Goal: Communication & Community: Share content

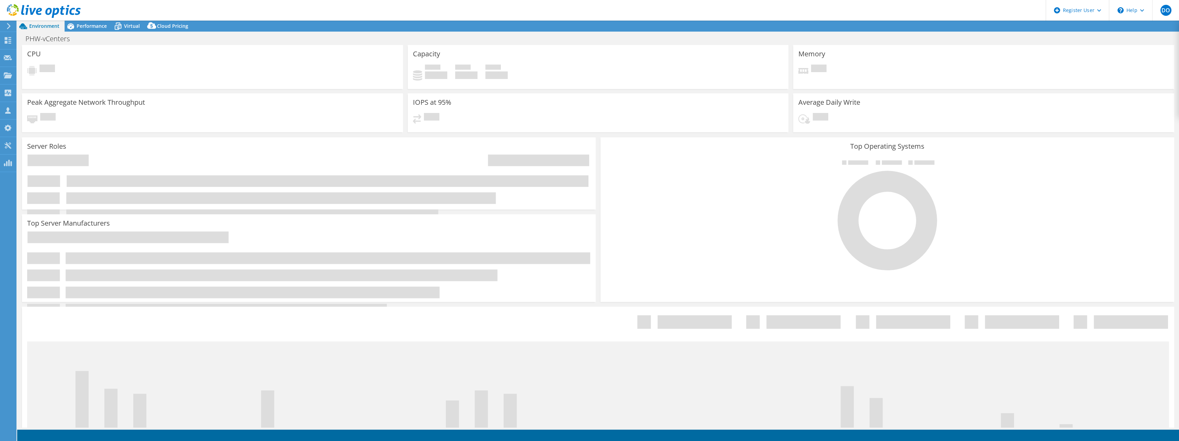
select select "EULondon"
select select "USD"
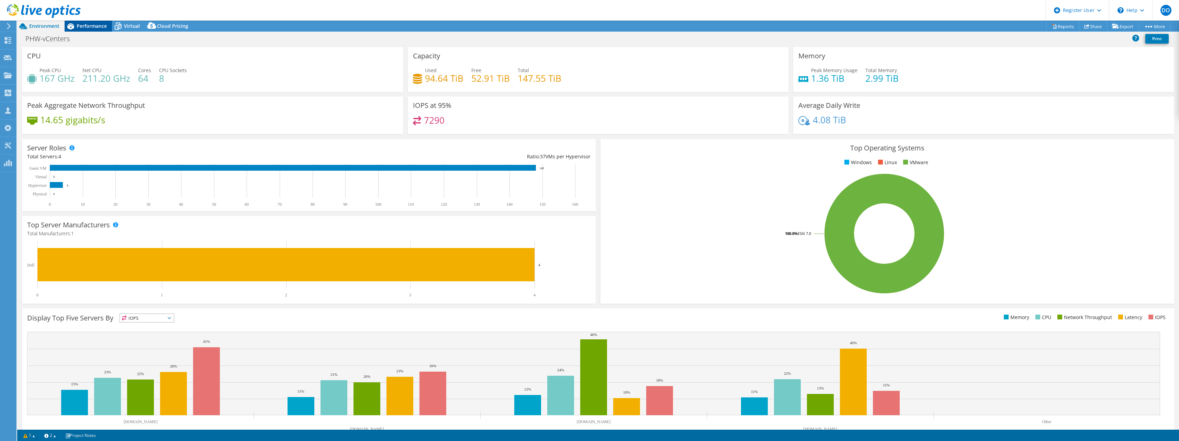
click at [100, 31] on div "Performance" at bounding box center [88, 26] width 47 height 11
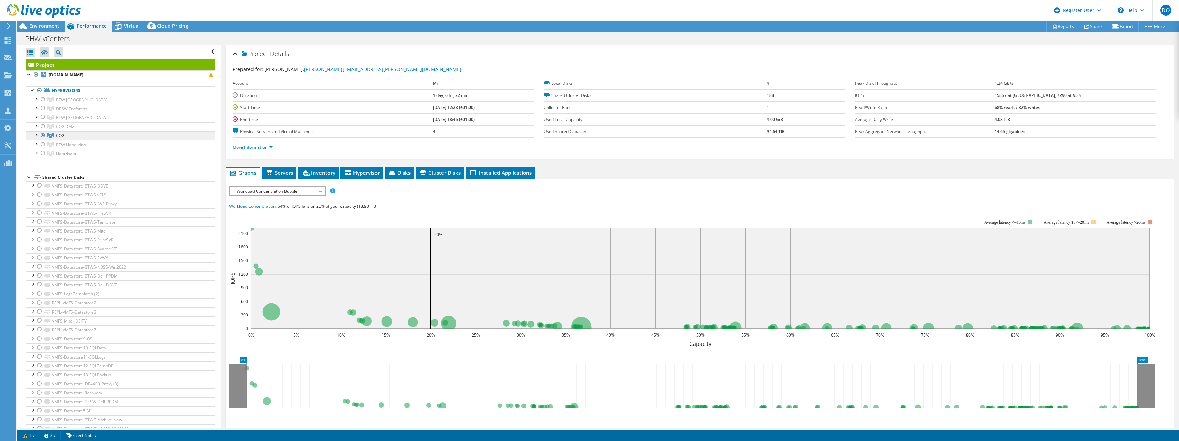
click at [58, 139] on link "CQ2" at bounding box center [120, 135] width 189 height 9
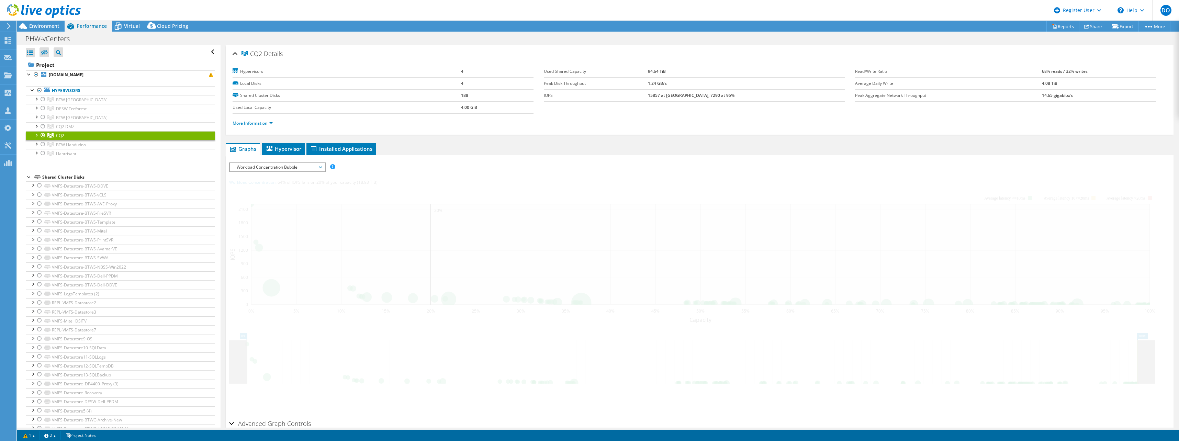
click at [35, 133] on div at bounding box center [36, 134] width 7 height 7
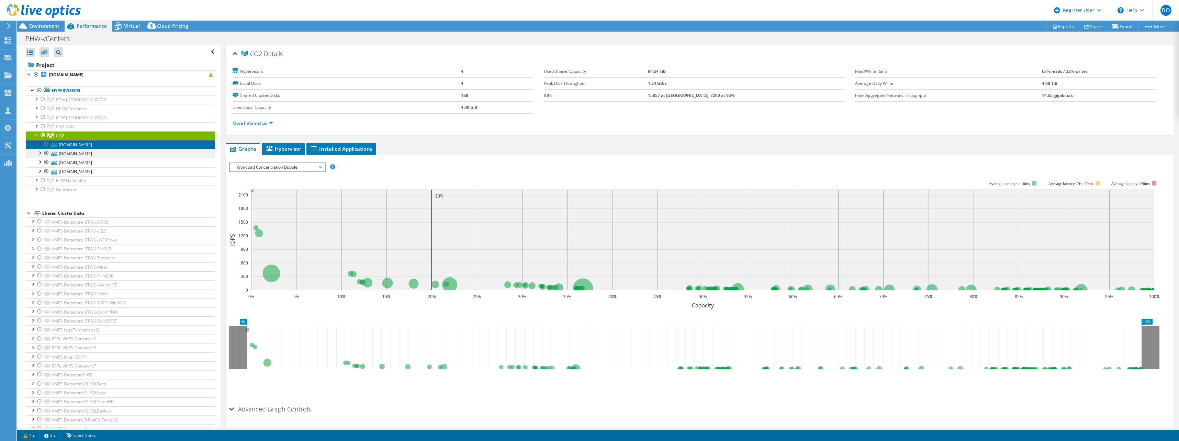
drag, startPoint x: 75, startPoint y: 144, endPoint x: 115, endPoint y: 150, distance: 41.3
click at [75, 144] on link "[DOMAIN_NAME]" at bounding box center [120, 144] width 189 height 9
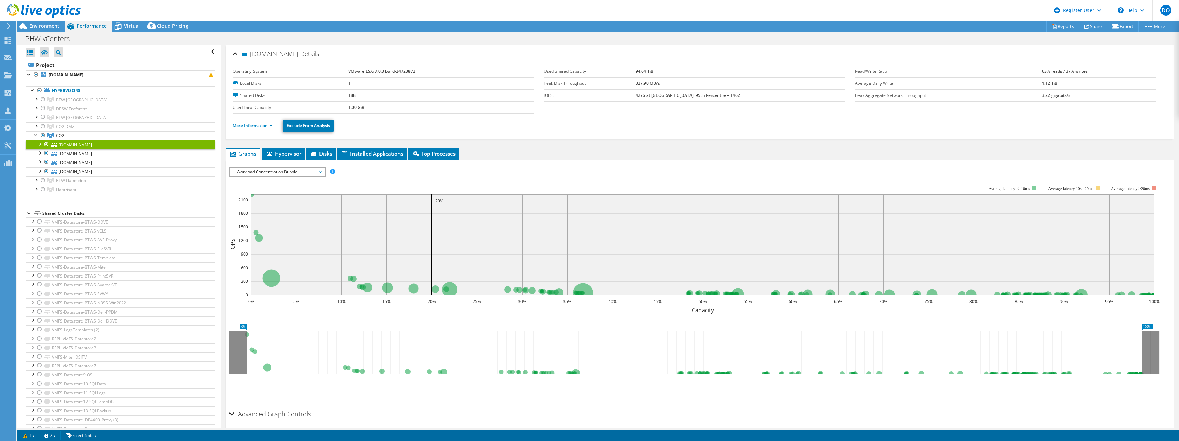
click at [282, 177] on div "Workload Concentration Bubble IOPS Disk Throughput IO Size Latency Queue Depth …" at bounding box center [277, 172] width 97 height 10
click at [269, 230] on li "Memory" at bounding box center [277, 230] width 95 height 8
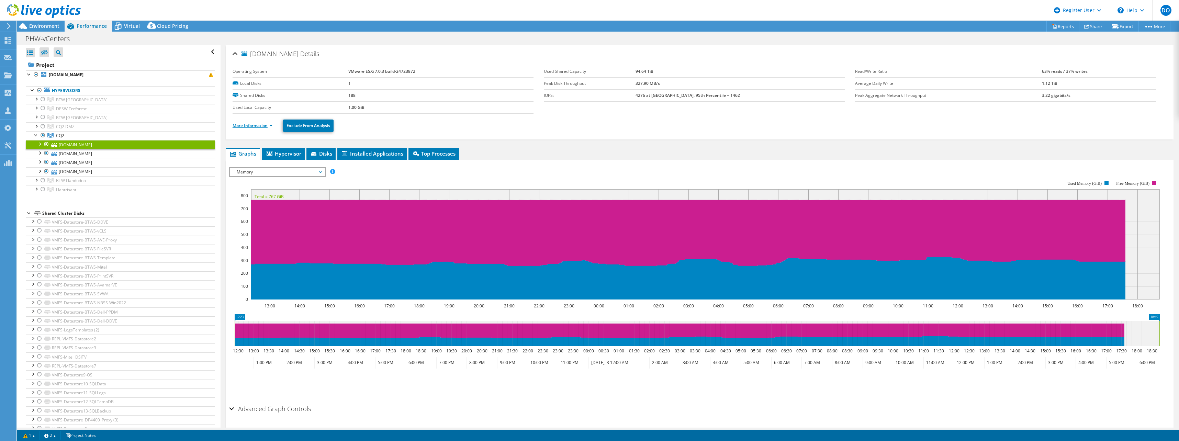
click at [269, 124] on link "More Information" at bounding box center [252, 126] width 40 height 6
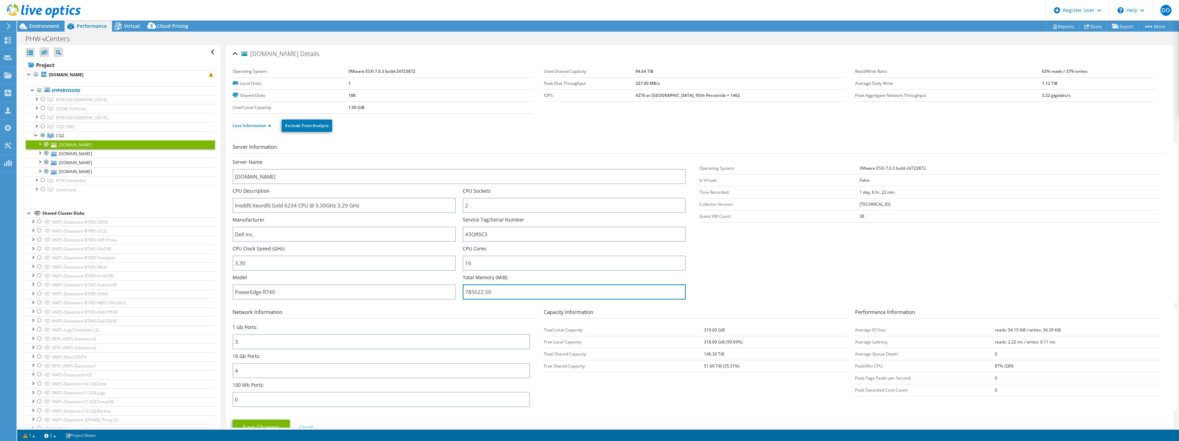
drag, startPoint x: 499, startPoint y: 296, endPoint x: 458, endPoint y: 294, distance: 40.6
click at [458, 159] on div "Server Name [DOMAIN_NAME] CPU Description Intel(R) Xeon(R) Gold 6234 CPU @ 3.30…" at bounding box center [462, 159] width 460 height 0
drag, startPoint x: 499, startPoint y: 231, endPoint x: 434, endPoint y: 234, distance: 65.3
click at [432, 159] on div "Server Name [DOMAIN_NAME] CPU Description Intel(R) Xeon(R) Gold 6234 CPU @ 3.30…" at bounding box center [462, 159] width 460 height 0
click at [37, 134] on div at bounding box center [36, 134] width 7 height 7
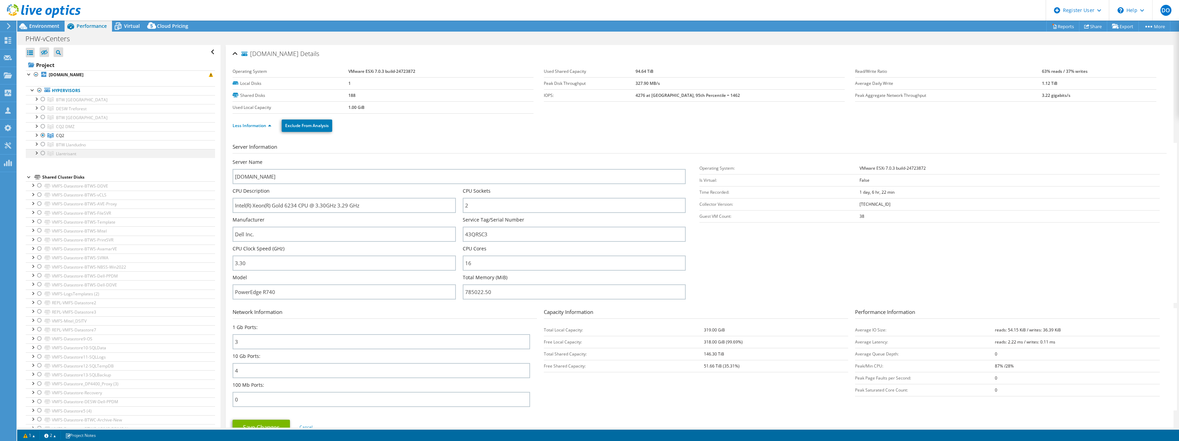
click at [36, 153] on div at bounding box center [36, 152] width 7 height 7
click at [76, 155] on span "Llantrisant" at bounding box center [66, 154] width 20 height 6
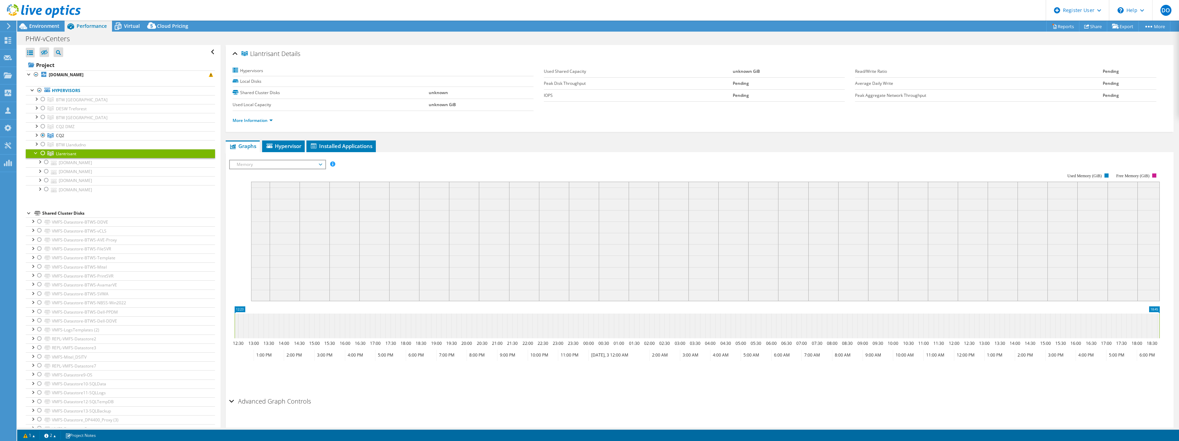
drag, startPoint x: 251, startPoint y: 53, endPoint x: 279, endPoint y: 53, distance: 27.5
click at [279, 53] on span "Llantrisant" at bounding box center [260, 53] width 38 height 7
copy span "Llantrisant"
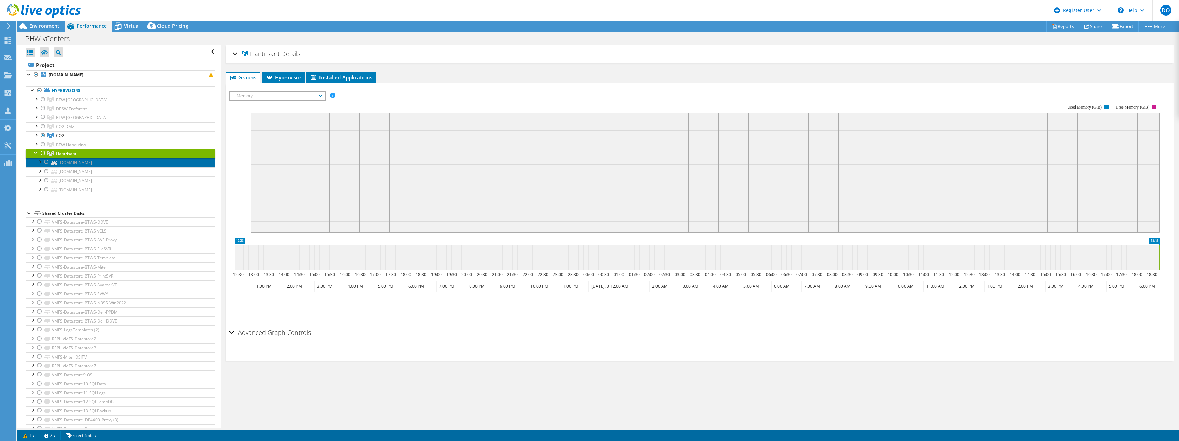
click at [76, 162] on link "[DOMAIN_NAME]" at bounding box center [120, 162] width 189 height 9
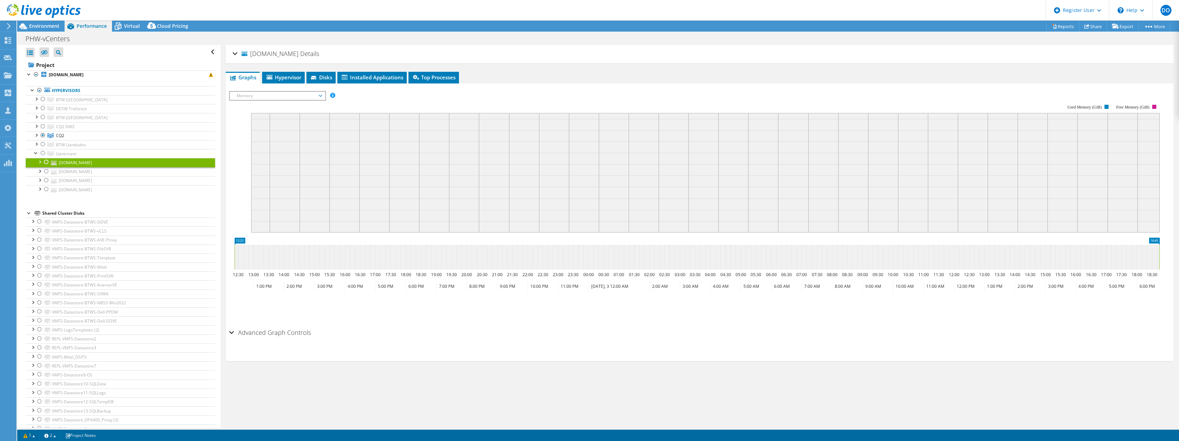
click at [234, 55] on div "[DOMAIN_NAME] Details" at bounding box center [699, 54] width 934 height 15
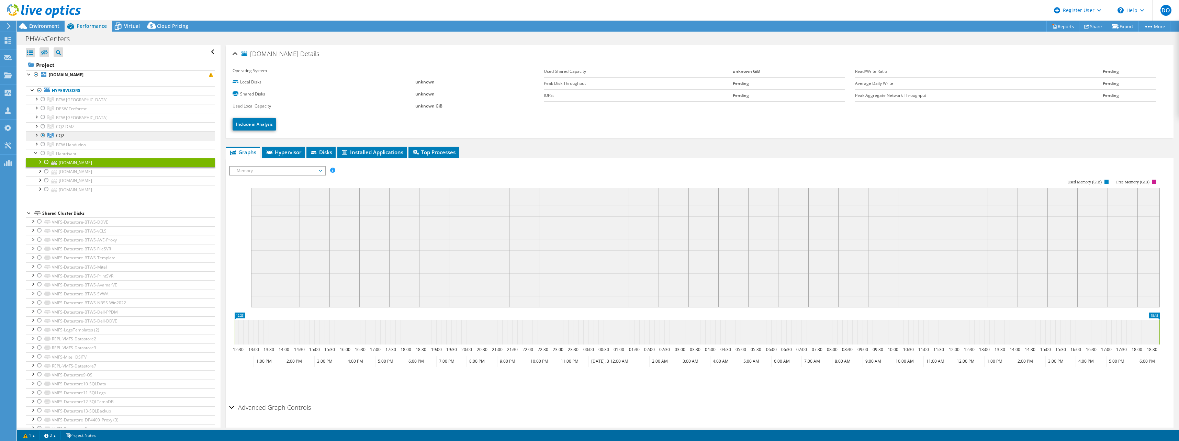
click at [61, 138] on span "CQ2" at bounding box center [60, 136] width 8 height 6
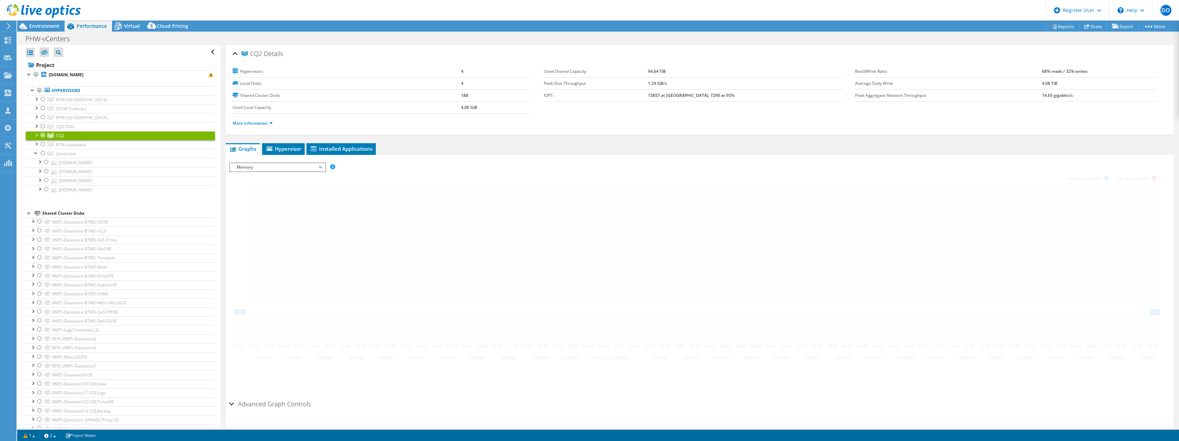
click at [38, 135] on div at bounding box center [36, 134] width 7 height 7
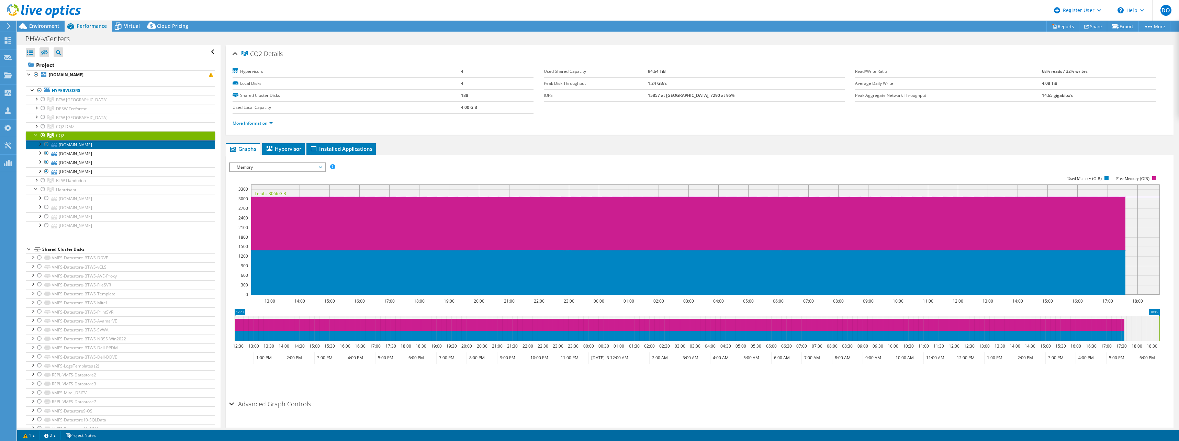
click at [65, 146] on link "[DOMAIN_NAME]" at bounding box center [120, 144] width 189 height 9
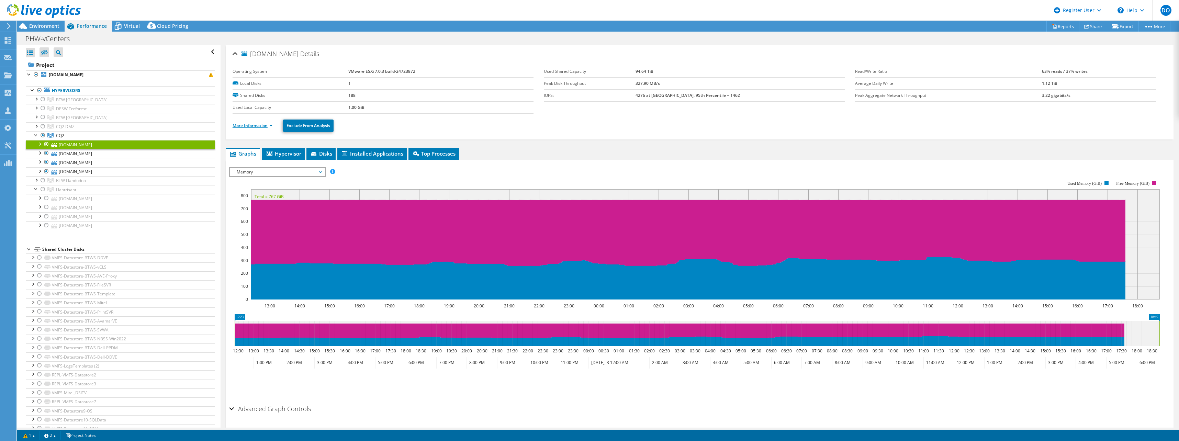
click at [270, 125] on link "More Information" at bounding box center [252, 126] width 40 height 6
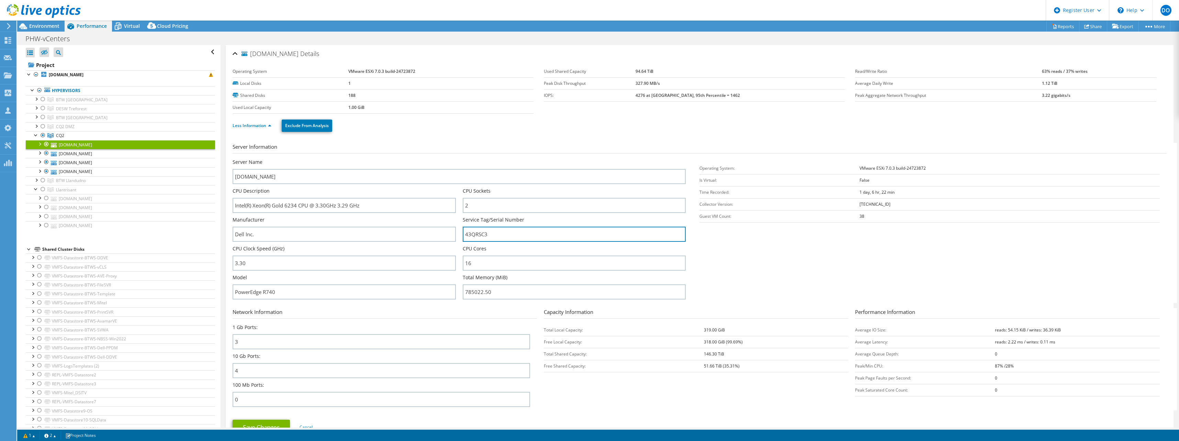
drag, startPoint x: 492, startPoint y: 236, endPoint x: 454, endPoint y: 235, distance: 38.1
click at [454, 159] on div "Server Name [DOMAIN_NAME] CPU Description Intel(R) Xeon(R) Gold 6234 CPU @ 3.30…" at bounding box center [462, 159] width 460 height 0
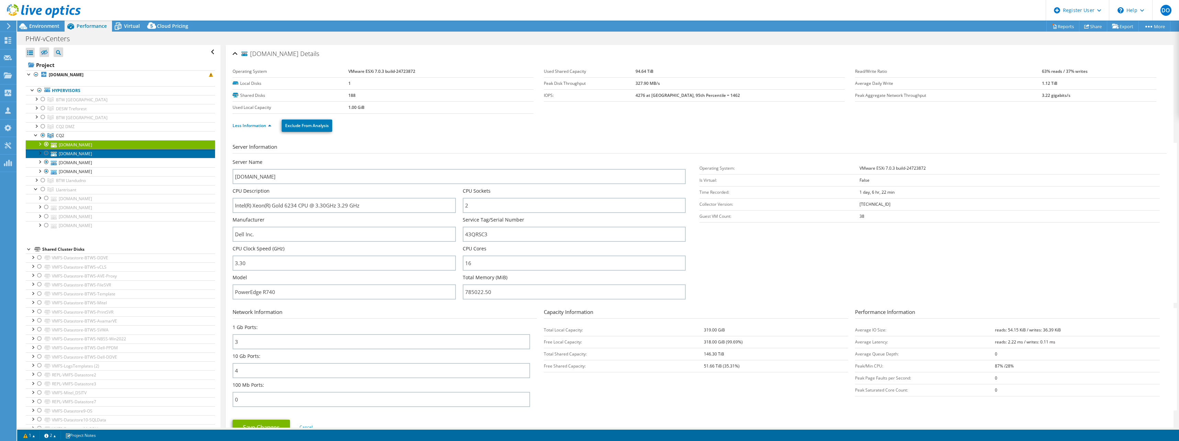
click at [92, 156] on link "[DOMAIN_NAME]" at bounding box center [120, 153] width 189 height 9
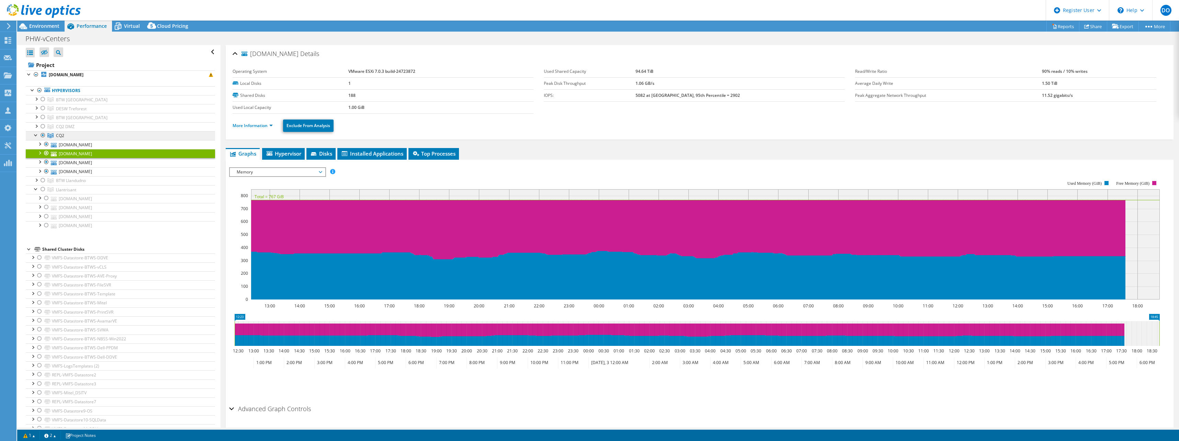
click at [80, 140] on link "CQ2" at bounding box center [120, 135] width 189 height 9
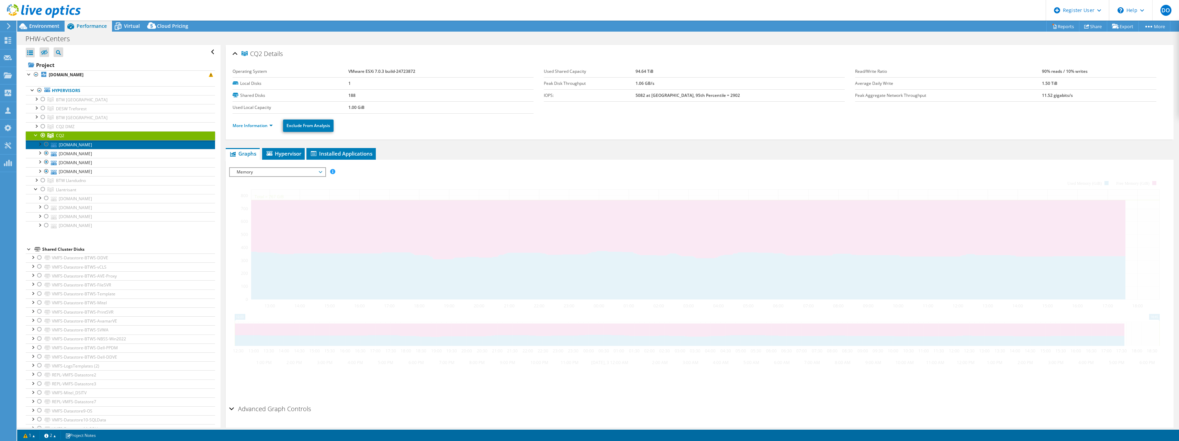
click at [83, 145] on link "[DOMAIN_NAME]" at bounding box center [120, 144] width 189 height 9
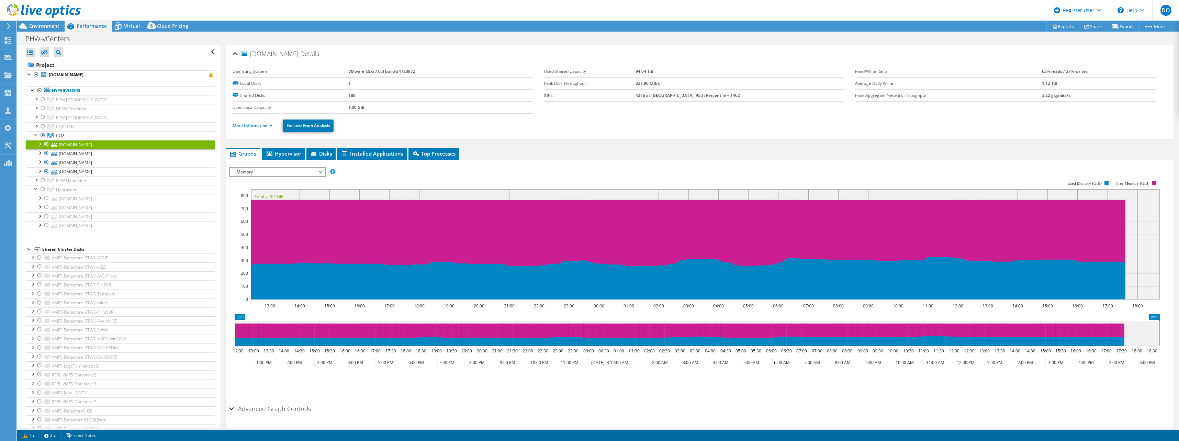
drag, startPoint x: 249, startPoint y: 54, endPoint x: 334, endPoint y: 55, distance: 85.5
click at [298, 55] on span "[DOMAIN_NAME]" at bounding box center [269, 53] width 57 height 7
copy span "[DOMAIN_NAME]"
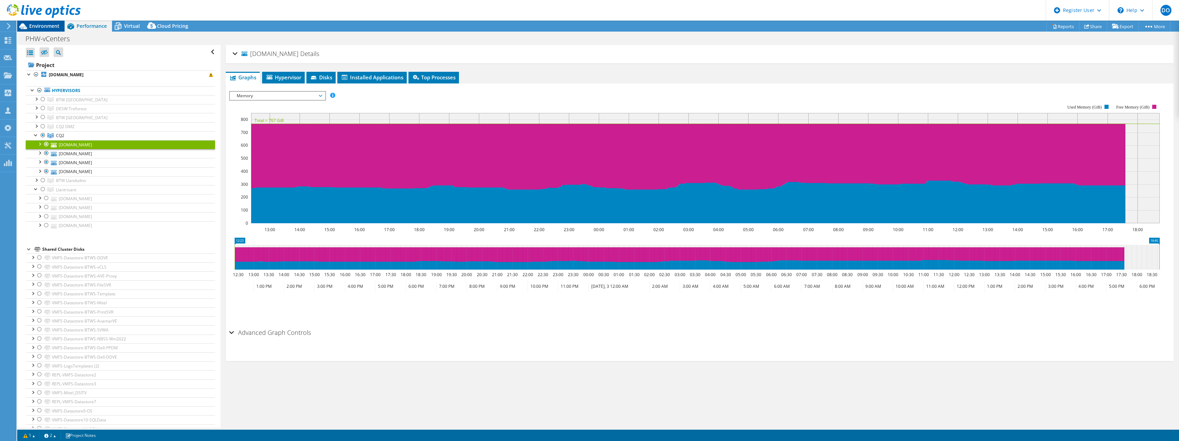
click at [43, 26] on span "Environment" at bounding box center [44, 26] width 30 height 7
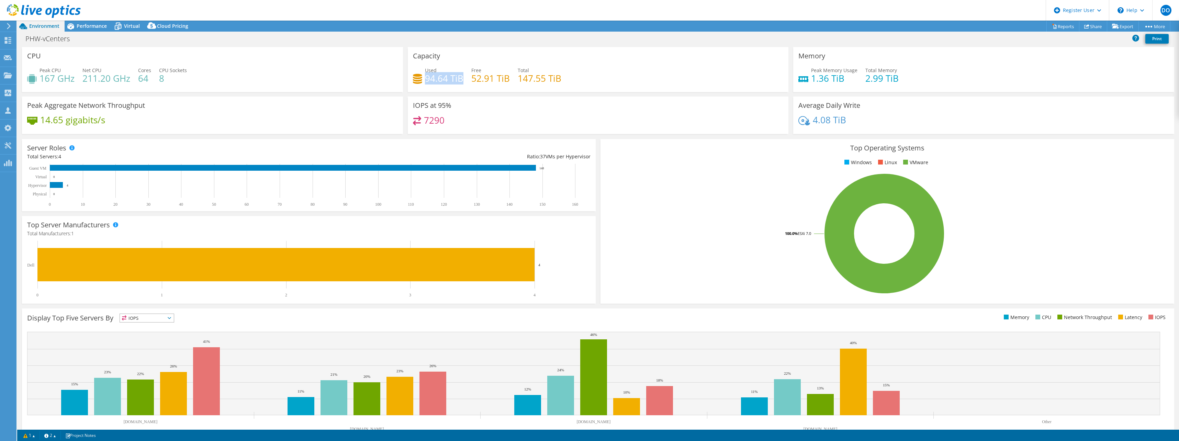
drag, startPoint x: 424, startPoint y: 77, endPoint x: 460, endPoint y: 78, distance: 36.1
click at [460, 78] on h4 "94.64 TiB" at bounding box center [444, 79] width 38 height 8
copy h4 "94.64 TiB"
click at [73, 28] on icon at bounding box center [70, 26] width 7 height 6
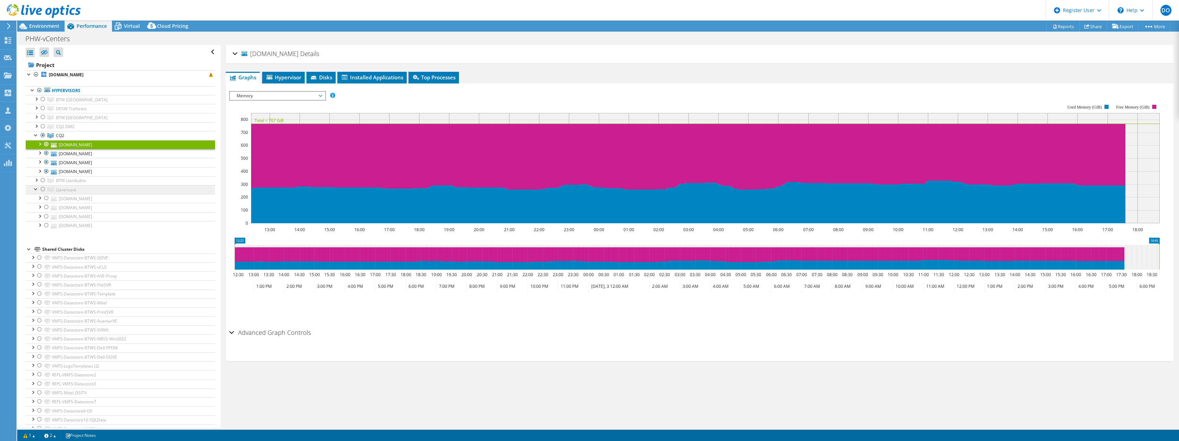
click at [70, 191] on span "Llantrisant" at bounding box center [66, 190] width 20 height 6
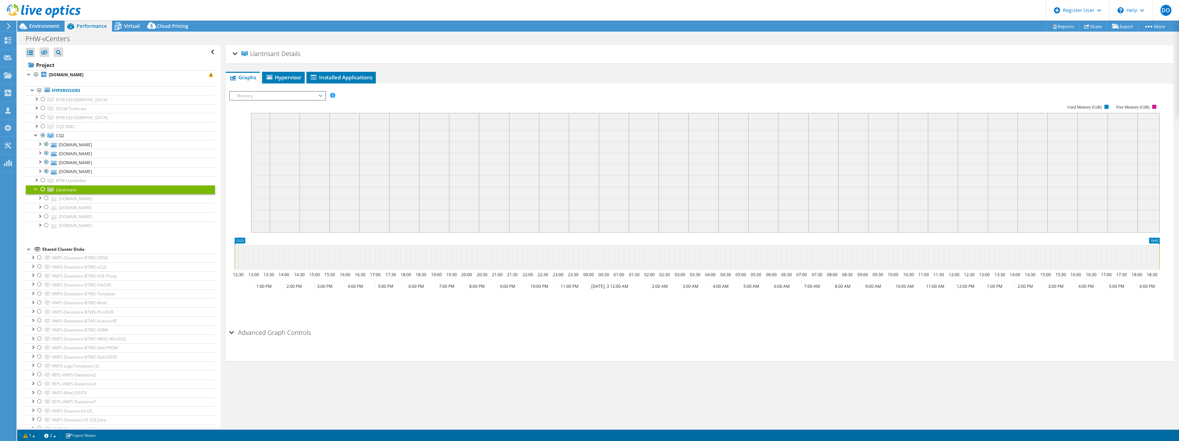
drag, startPoint x: 280, startPoint y: 54, endPoint x: 250, endPoint y: 53, distance: 29.2
click at [250, 53] on h2 "Llantrisant Details" at bounding box center [266, 54] width 68 height 14
copy span "Llantrisant"
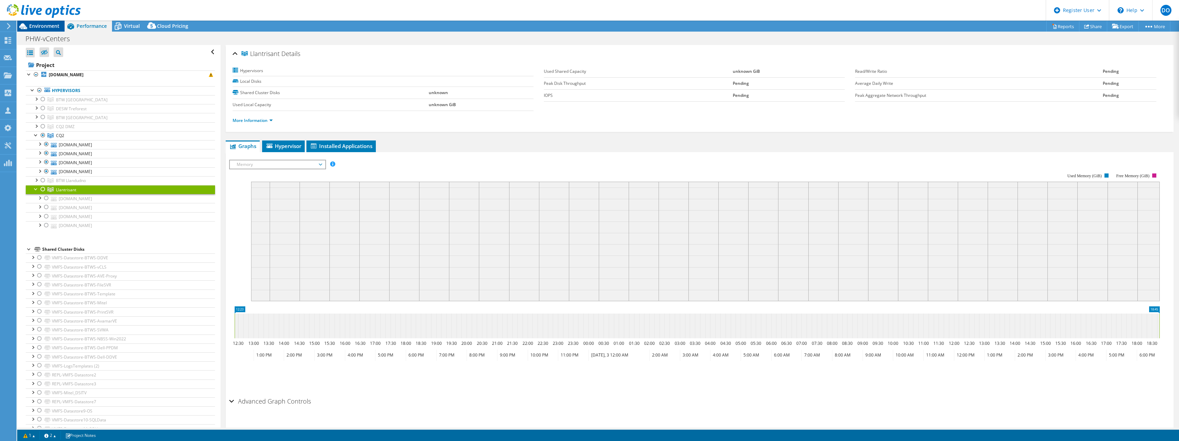
click at [41, 26] on span "Environment" at bounding box center [44, 26] width 30 height 7
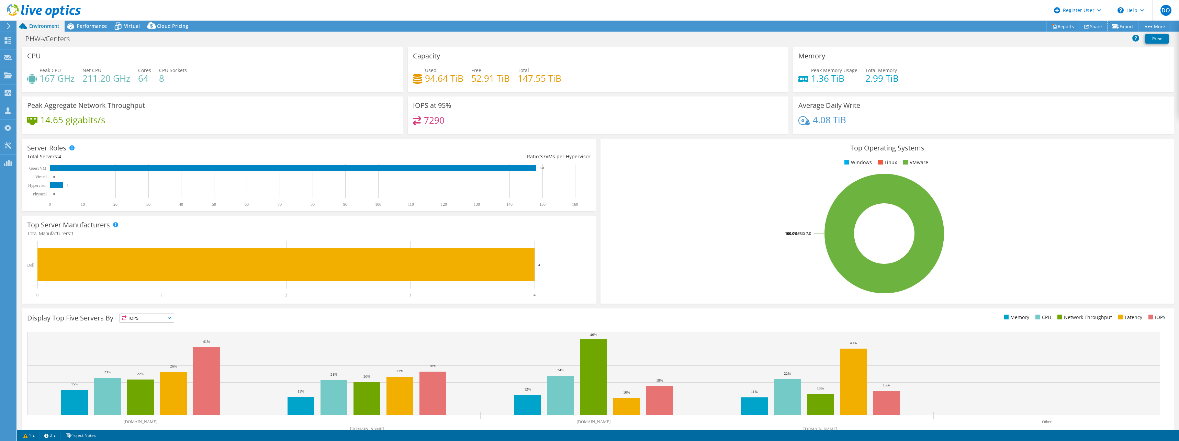
click at [1090, 26] on link "Share" at bounding box center [1093, 26] width 28 height 11
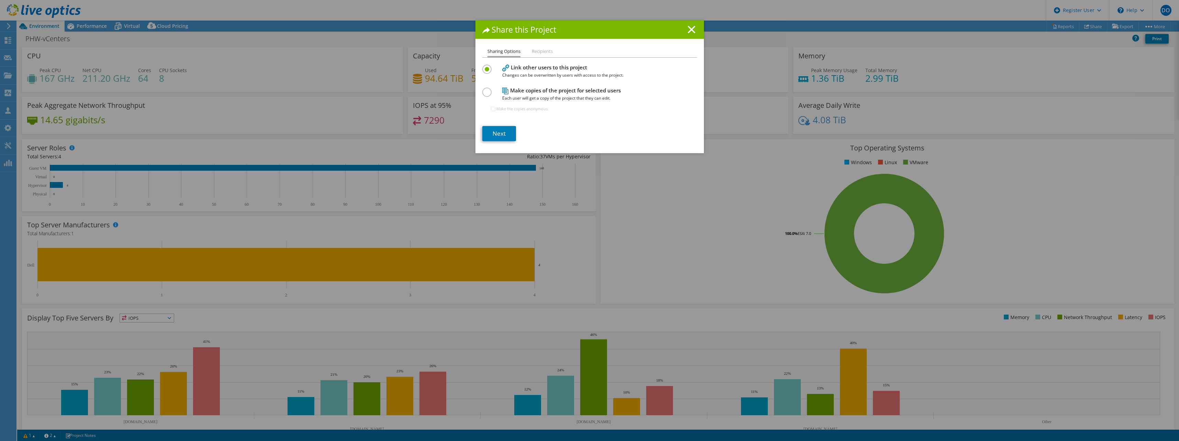
click at [486, 89] on label at bounding box center [488, 89] width 12 height 2
click at [0, 0] on input "radio" at bounding box center [0, 0] width 0 height 0
click at [495, 132] on link "Next" at bounding box center [499, 133] width 34 height 15
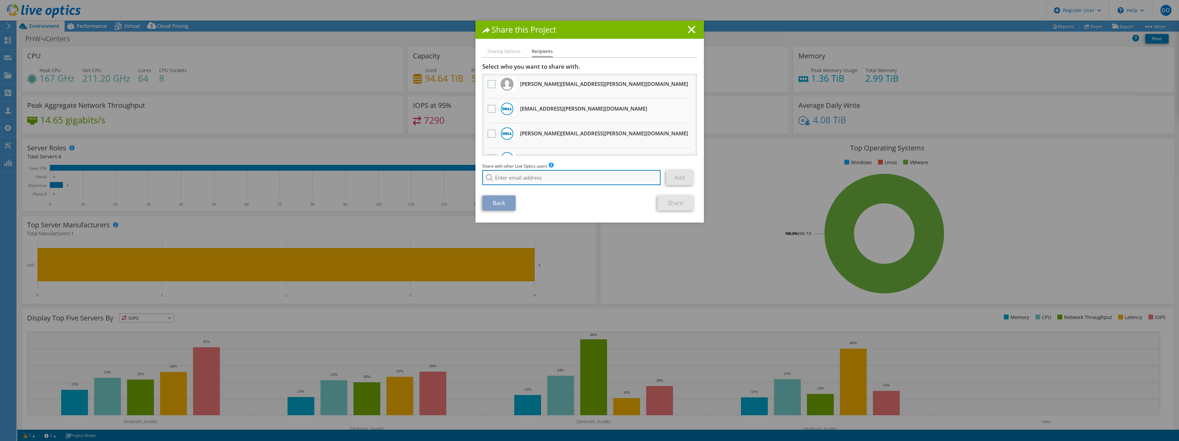
click at [501, 174] on input "search" at bounding box center [571, 177] width 179 height 15
drag, startPoint x: 531, startPoint y: 183, endPoint x: 474, endPoint y: 174, distance: 58.1
click at [475, 174] on div "Sharing Options Recipients Link other users to this project Changes can be over…" at bounding box center [589, 134] width 228 height 175
paste input ".[EMAIL_ADDRESS][DOMAIN_NAME]"
click at [512, 187] on li "[PERSON_NAME][EMAIL_ADDRESS][DOMAIN_NAME]" at bounding box center [535, 187] width 107 height 8
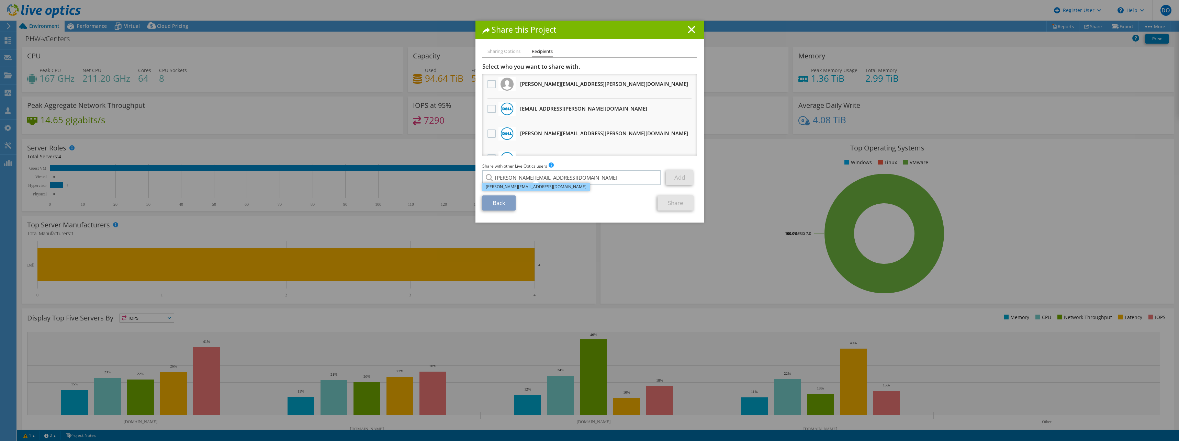
type input "[PERSON_NAME][EMAIL_ADDRESS][DOMAIN_NAME]"
click at [679, 182] on link "Add" at bounding box center [679, 177] width 27 height 15
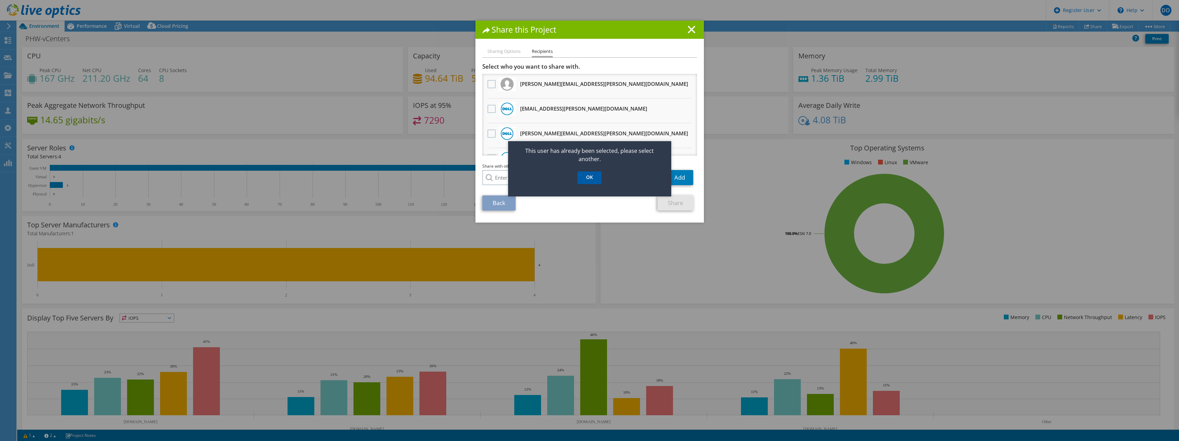
click at [595, 177] on link "OK" at bounding box center [589, 177] width 24 height 13
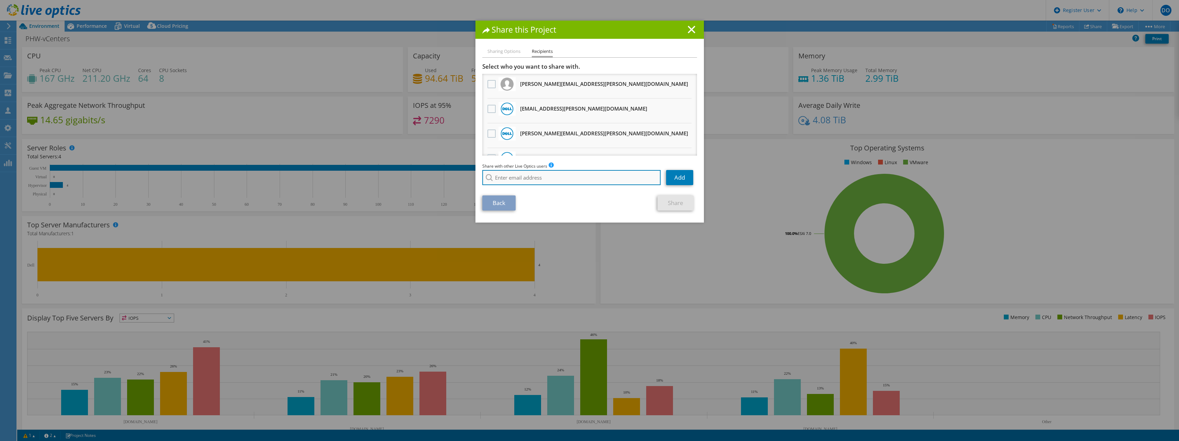
click at [520, 179] on input "search" at bounding box center [571, 177] width 179 height 15
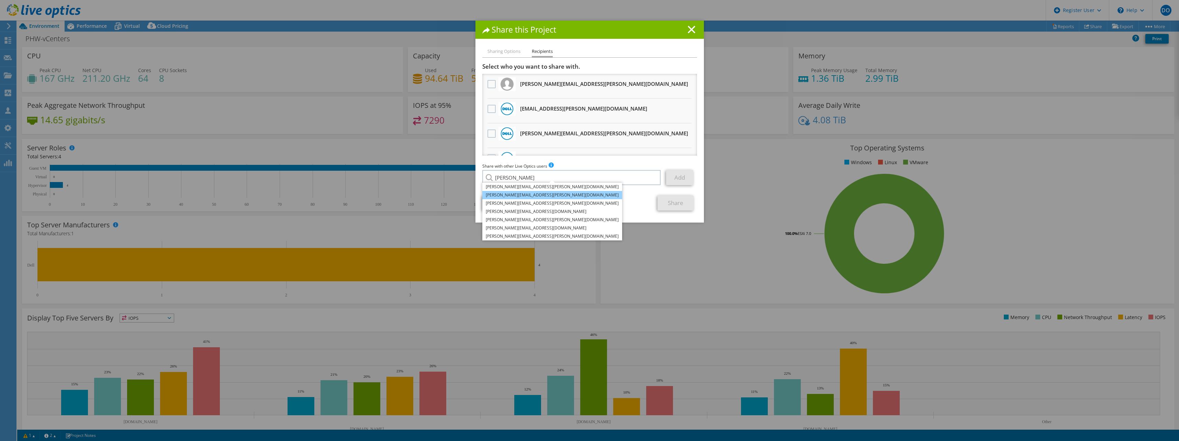
click at [514, 194] on li "[PERSON_NAME][EMAIL_ADDRESS][PERSON_NAME][DOMAIN_NAME]" at bounding box center [552, 195] width 140 height 8
type input "[PERSON_NAME][EMAIL_ADDRESS][PERSON_NAME][DOMAIN_NAME]"
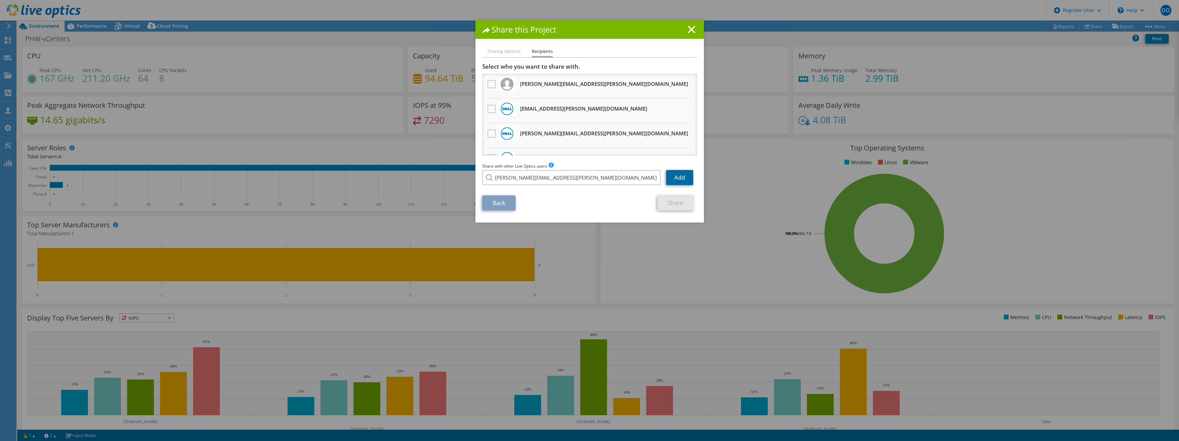
click at [672, 180] on link "Add" at bounding box center [679, 177] width 27 height 15
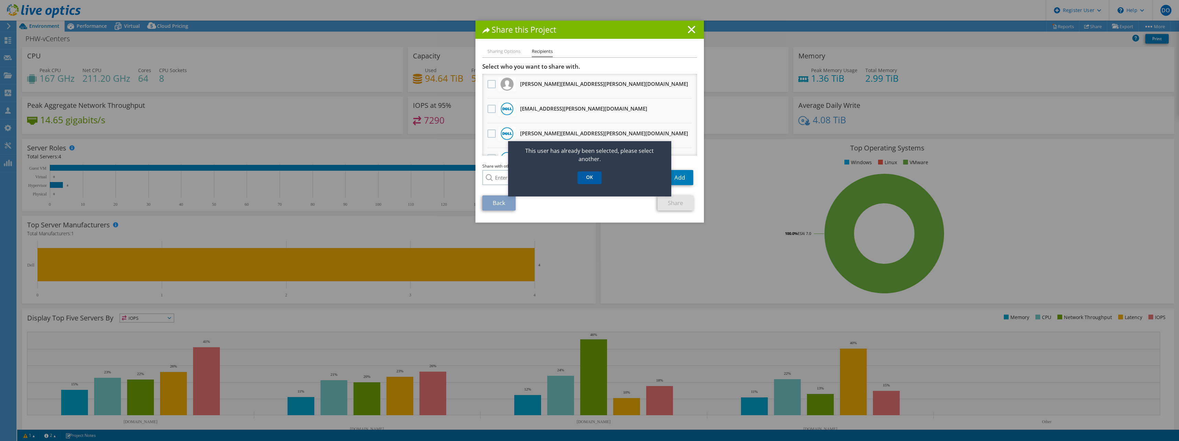
click at [583, 182] on link "OK" at bounding box center [589, 177] width 24 height 13
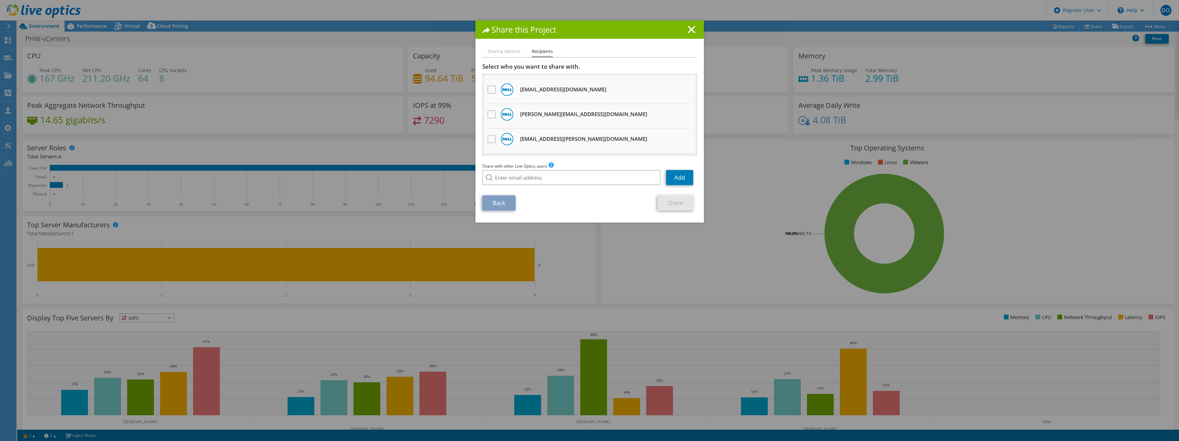
scroll to position [90, 0]
click at [489, 116] on label at bounding box center [492, 118] width 10 height 8
click at [0, 0] on input "checkbox" at bounding box center [0, 0] width 0 height 0
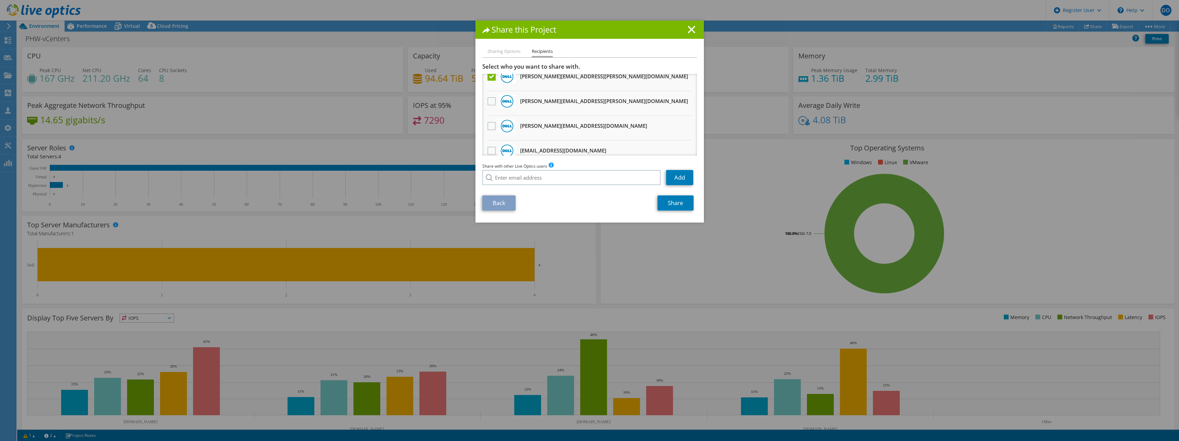
scroll to position [133, 0]
click at [482, 118] on li "[PERSON_NAME][EMAIL_ADDRESS][DOMAIN_NAME] Will receive an anonymous copy" at bounding box center [589, 126] width 215 height 25
click at [489, 123] on label at bounding box center [492, 124] width 10 height 8
click at [0, 0] on input "checkbox" at bounding box center [0, 0] width 0 height 0
click at [676, 205] on link "Share" at bounding box center [675, 202] width 36 height 15
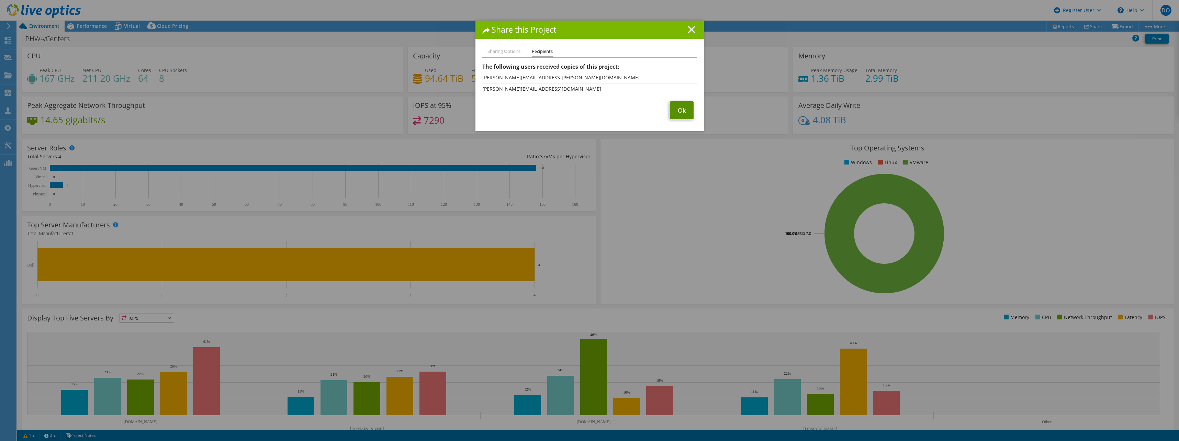
click at [683, 107] on link "Ok" at bounding box center [682, 110] width 24 height 18
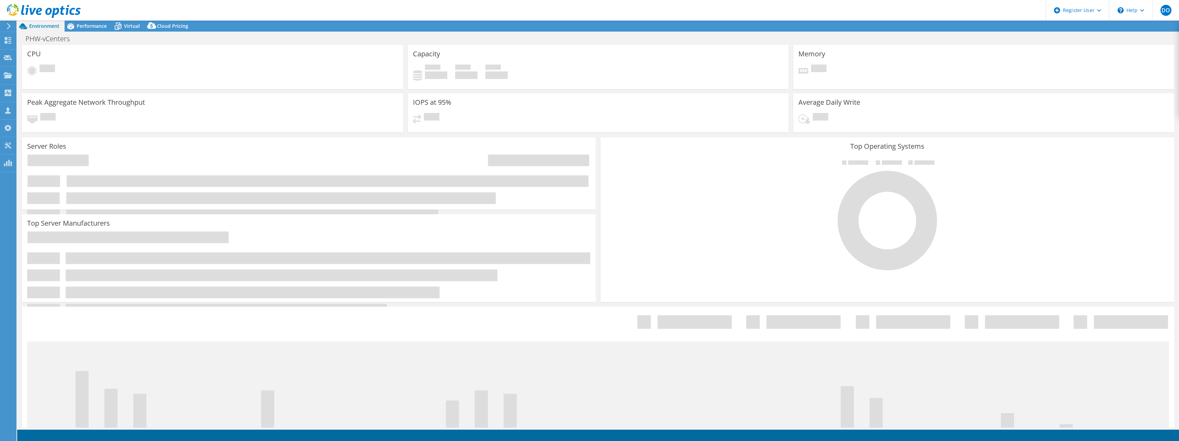
select select "EULondon"
select select "USD"
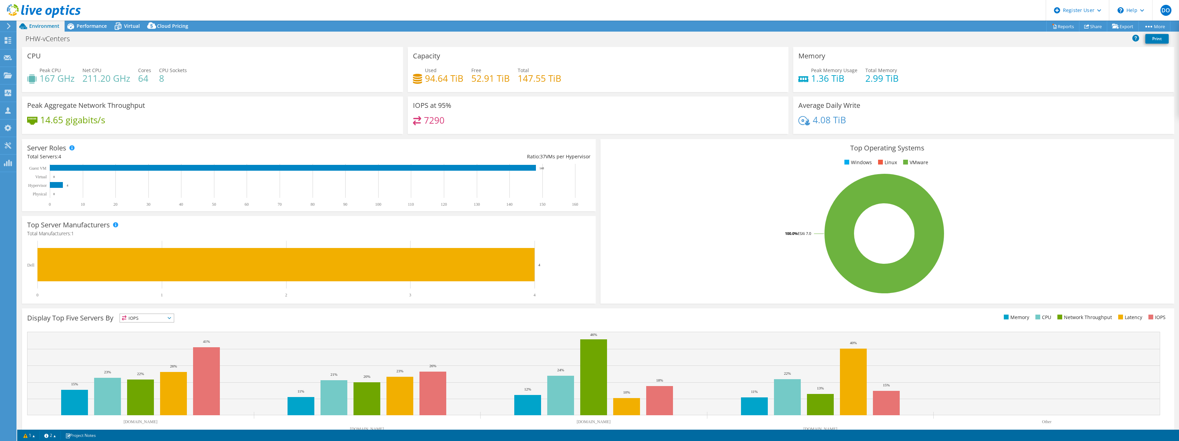
click at [425, 77] on h4 "94.64 TiB" at bounding box center [444, 79] width 38 height 8
